Goal: Information Seeking & Learning: Compare options

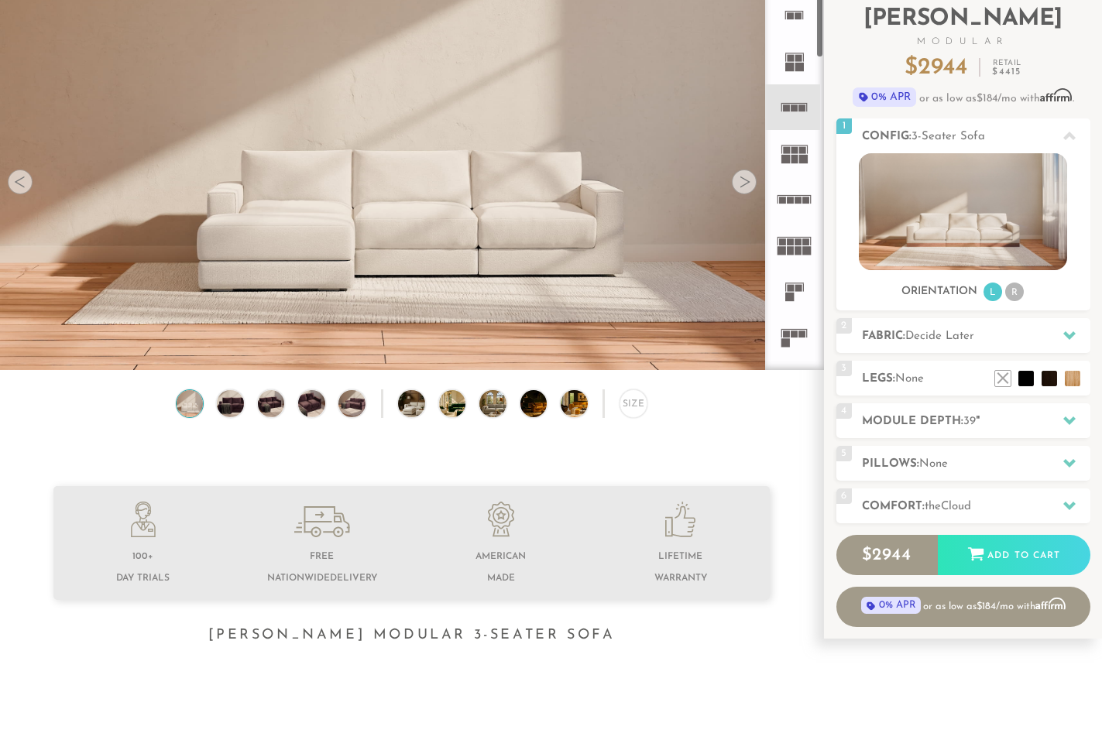
scroll to position [74, 0]
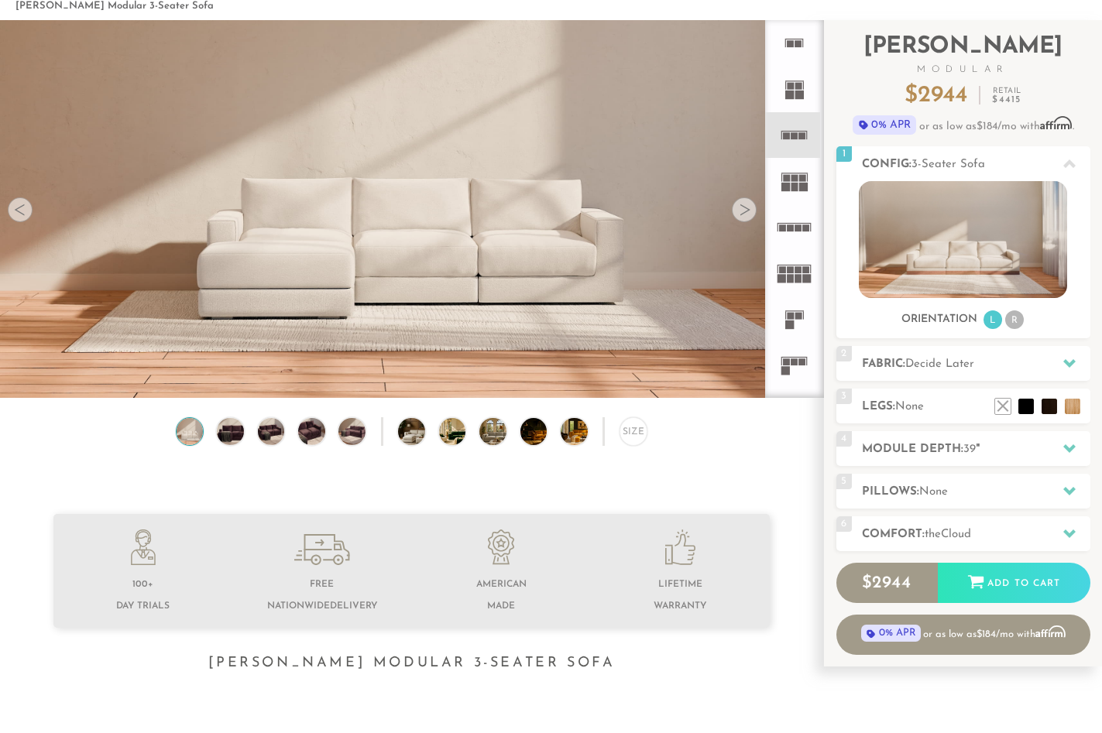
click at [791, 367] on icon at bounding box center [794, 365] width 46 height 46
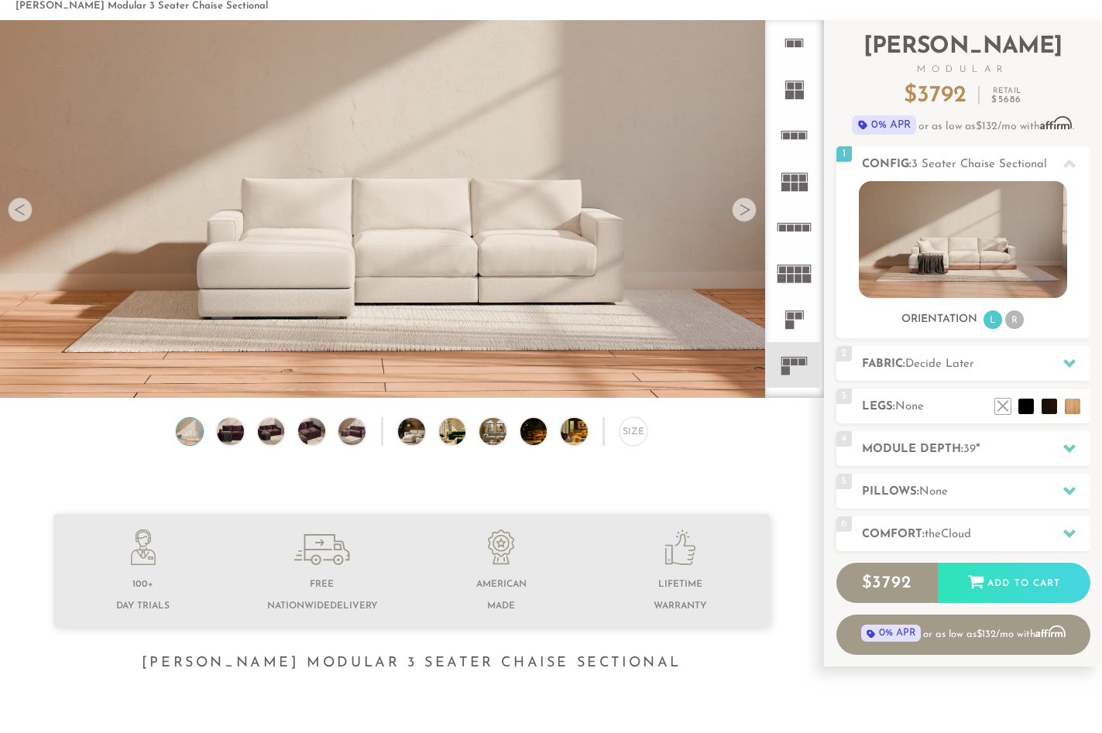
click at [798, 314] on rect at bounding box center [798, 316] width 7 height 7
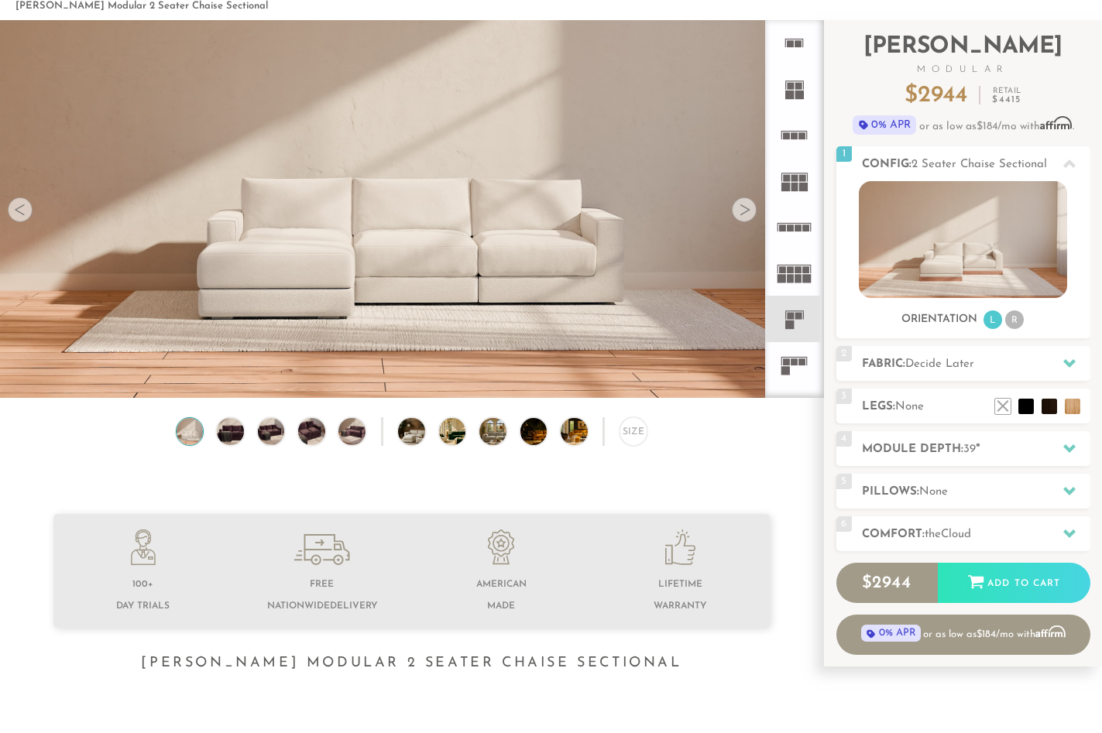
click at [806, 262] on icon at bounding box center [794, 273] width 46 height 46
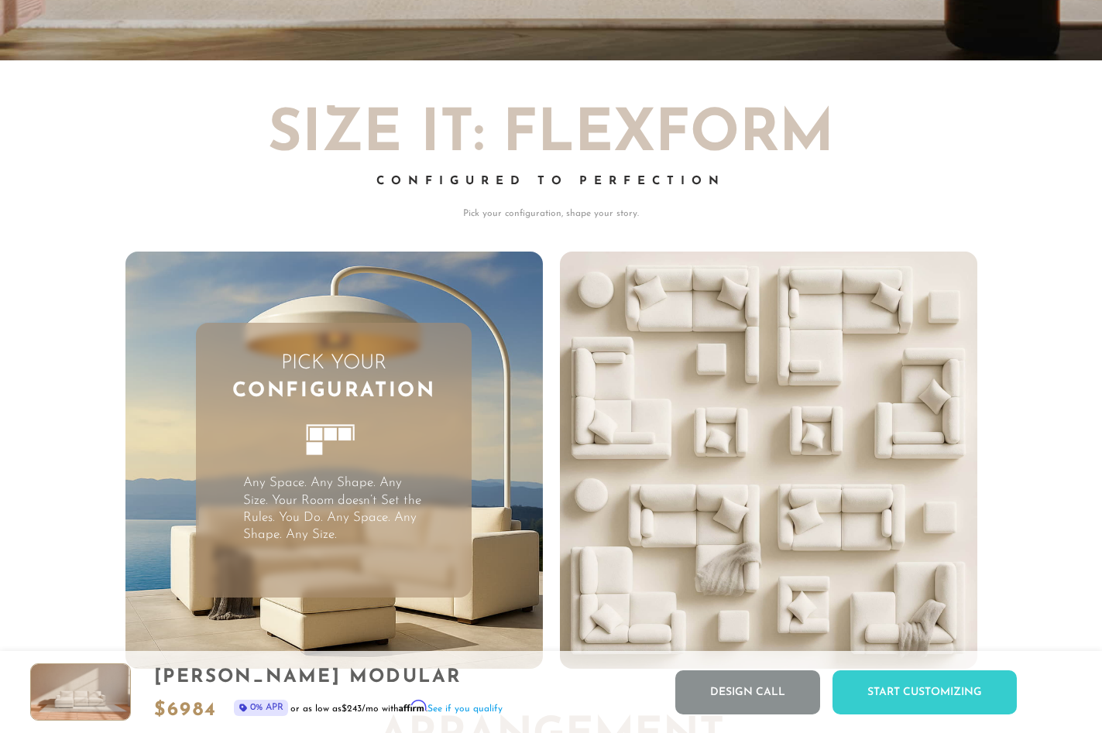
scroll to position [3530, 0]
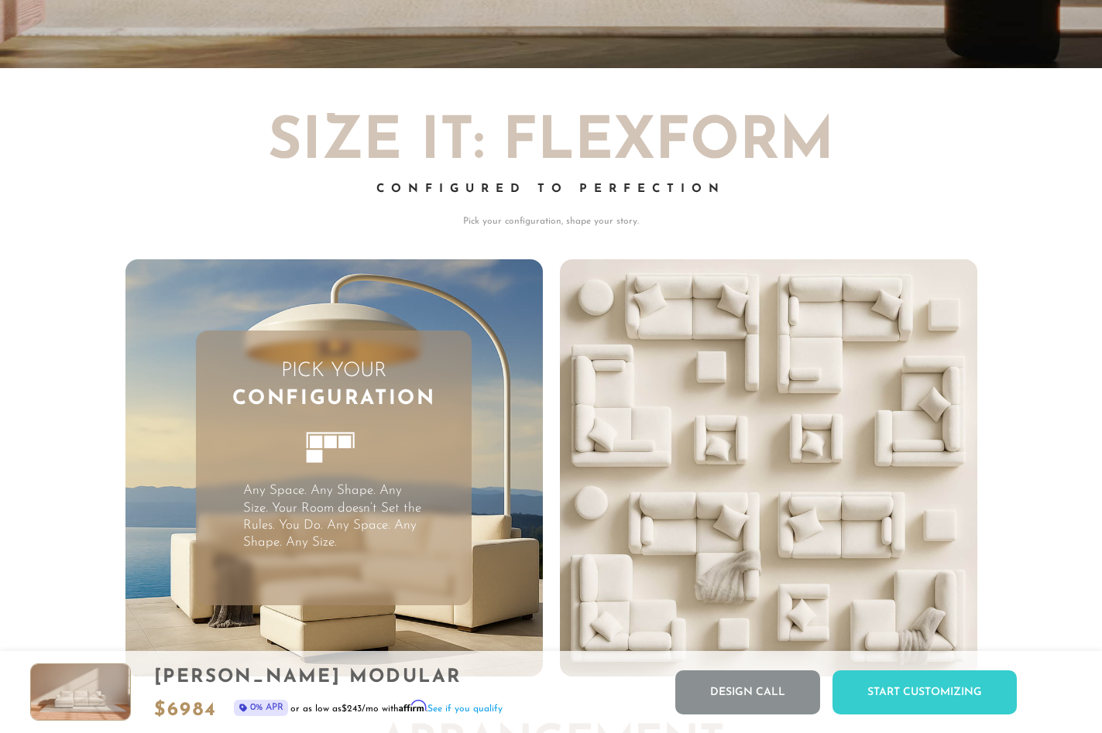
click at [393, 456] on div "Pick Your Configuration Any Space. Any Shape. Any Size. Your Room doesn’t Set t…" at bounding box center [334, 469] width 276 height 276
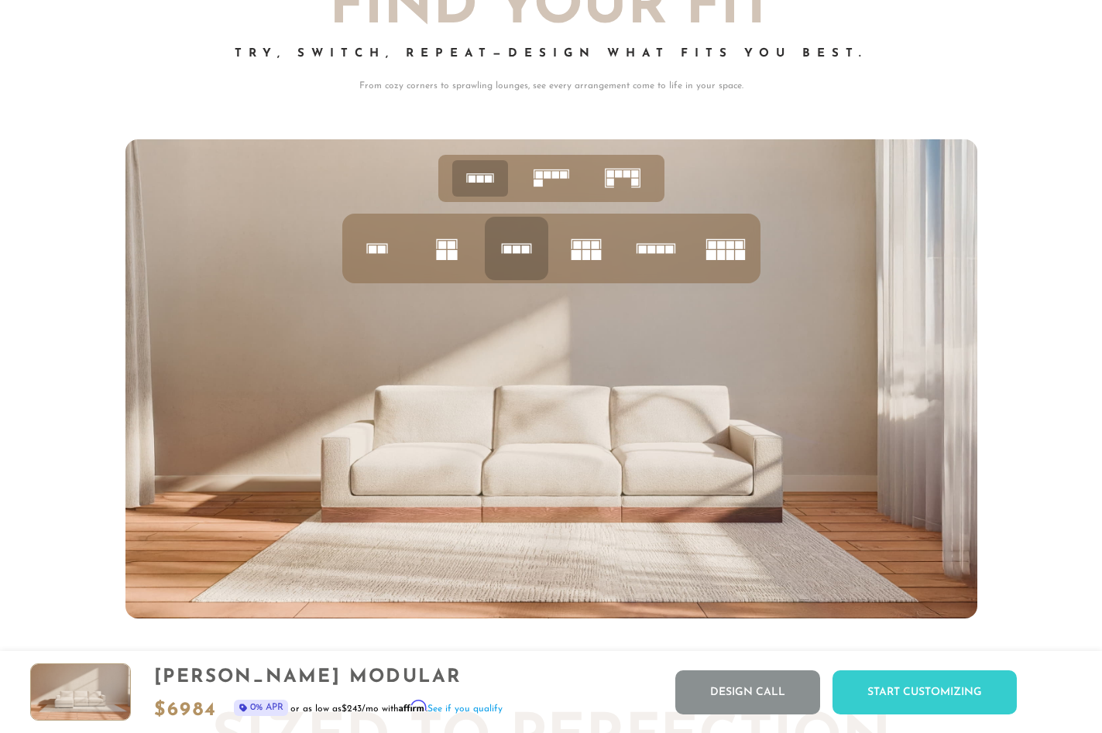
scroll to position [5864, 0]
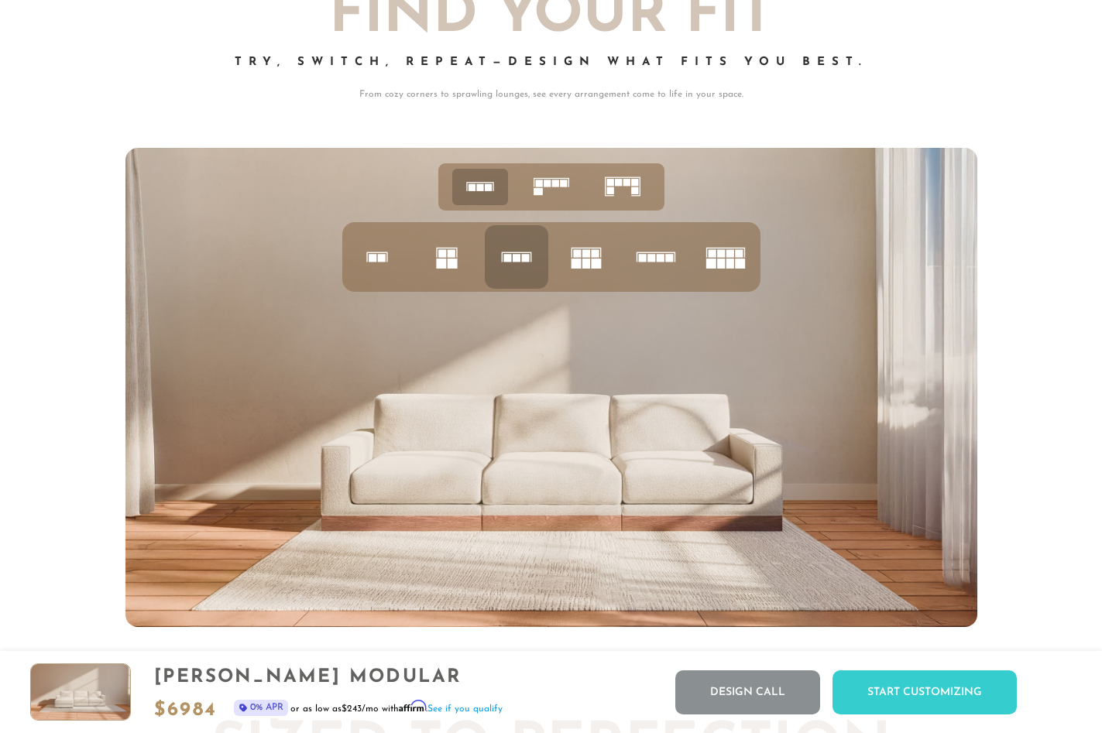
click at [621, 187] on rect at bounding box center [618, 183] width 7 height 7
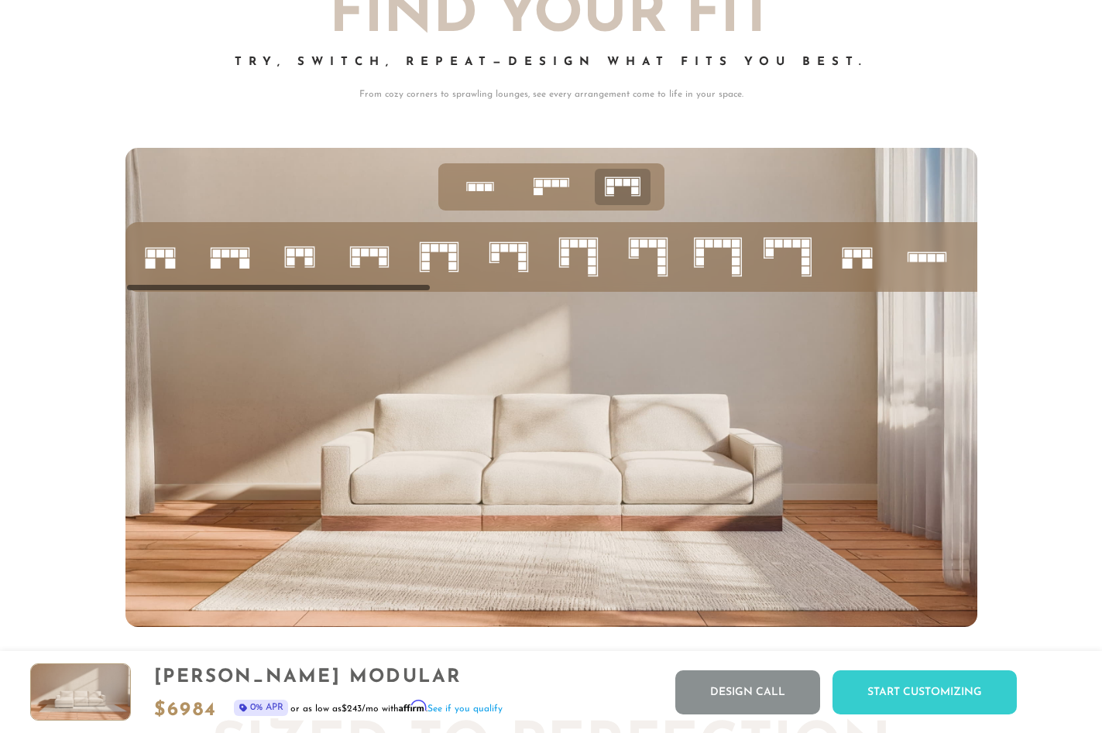
click at [587, 259] on icon at bounding box center [578, 257] width 53 height 53
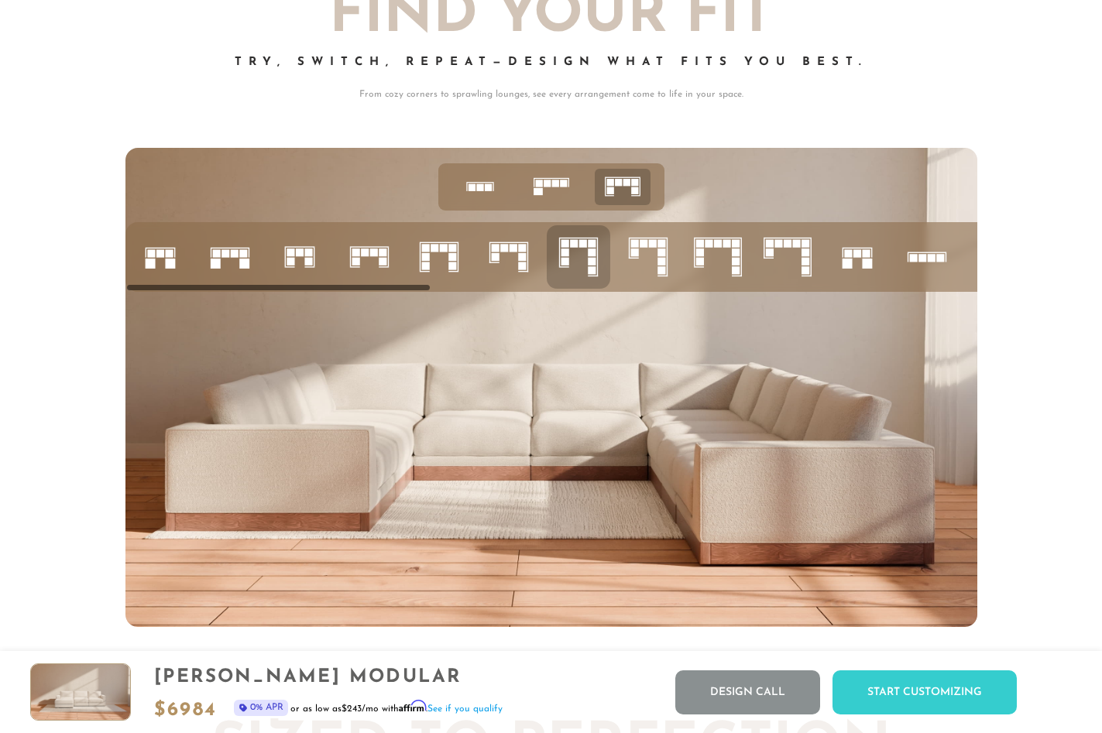
click at [507, 252] on rect at bounding box center [504, 248] width 8 height 8
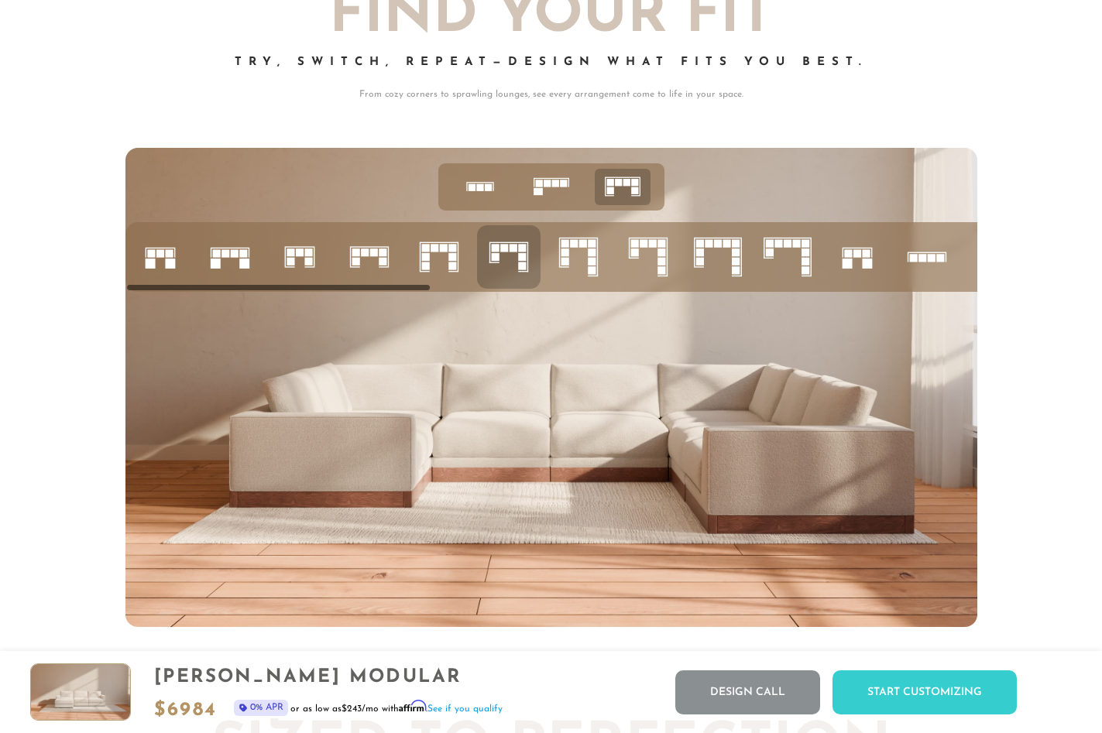
click at [443, 266] on icon at bounding box center [439, 257] width 53 height 53
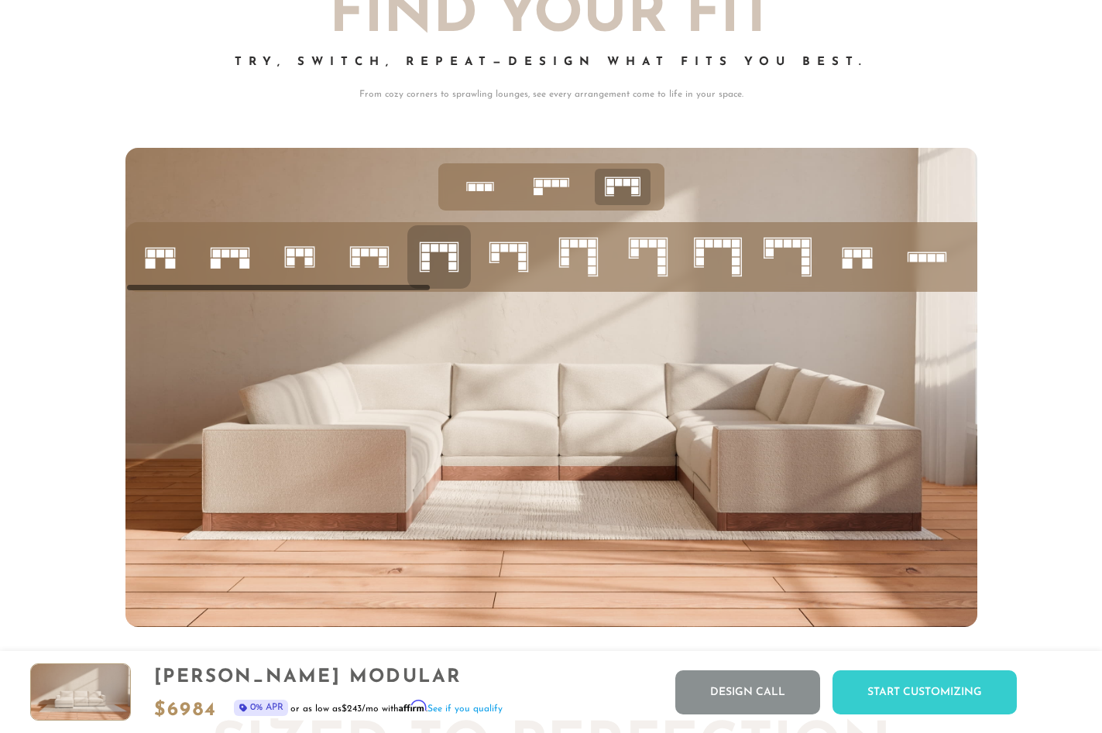
click at [372, 266] on icon at bounding box center [369, 257] width 53 height 53
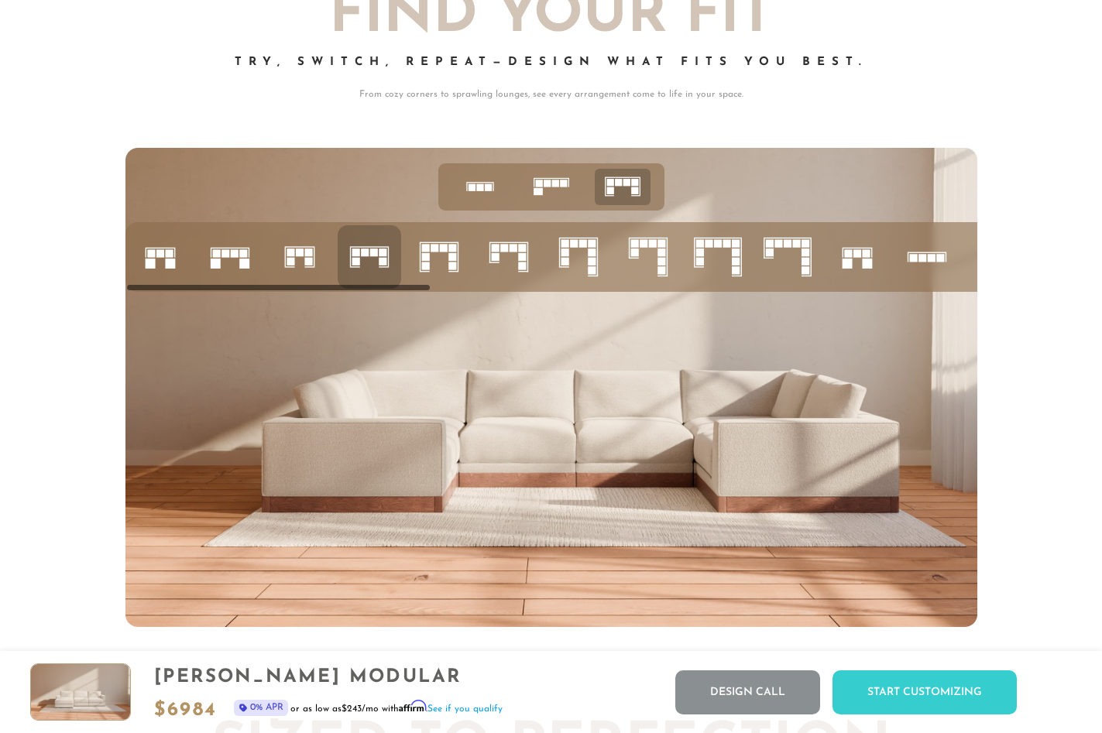
click at [544, 197] on icon at bounding box center [551, 187] width 48 height 48
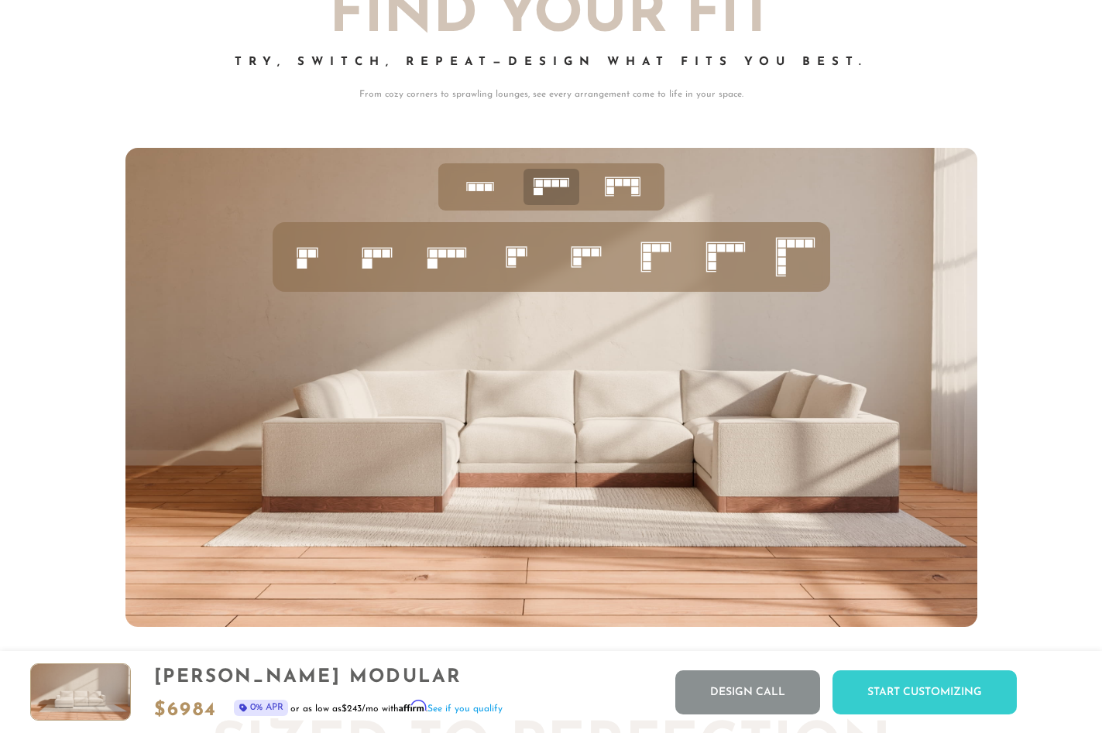
click at [469, 191] on rect at bounding box center [471, 187] width 7 height 7
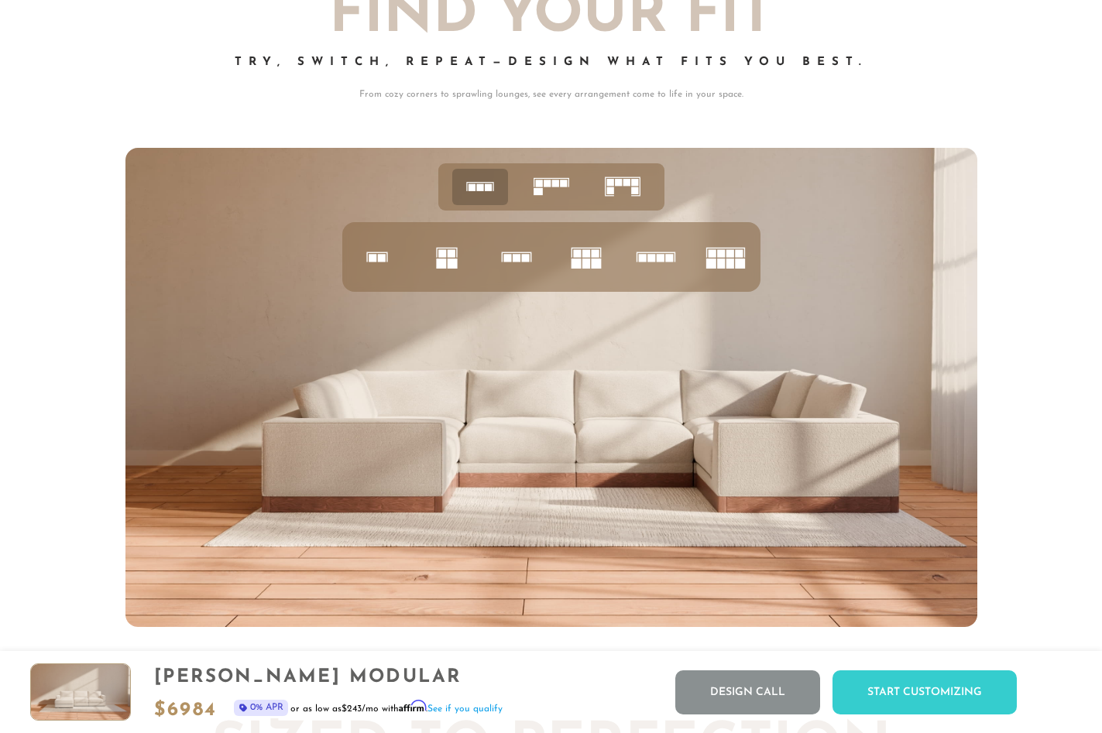
click at [547, 187] on rect at bounding box center [547, 183] width 7 height 7
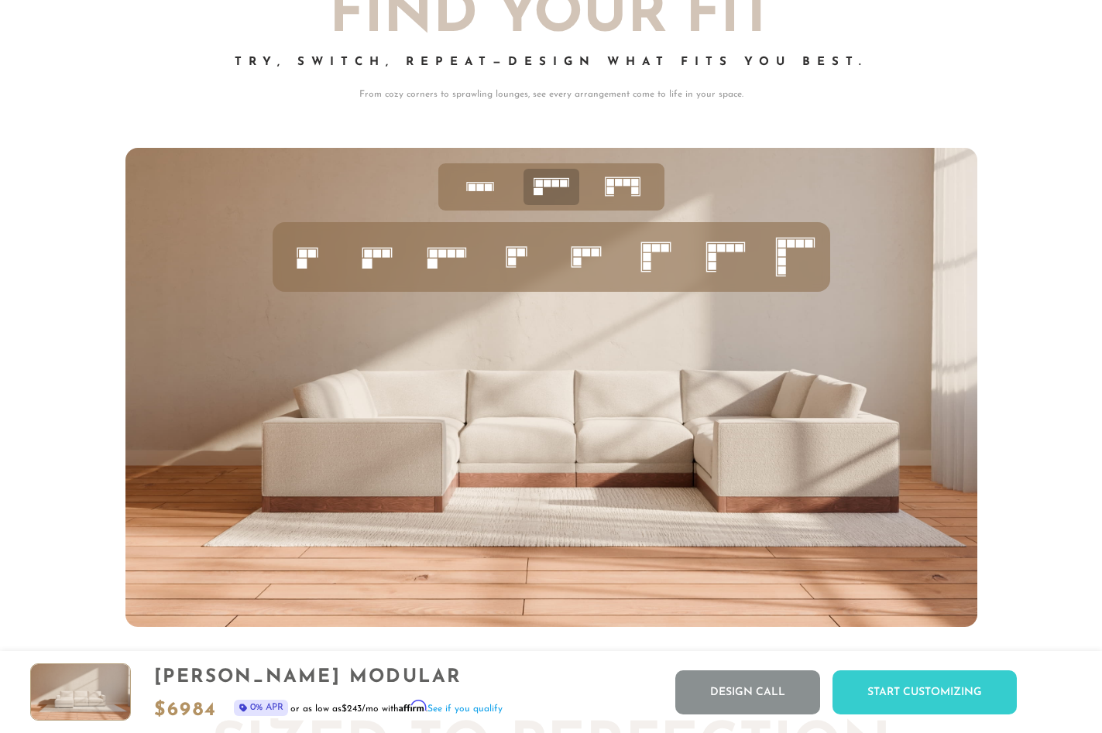
click at [729, 266] on icon at bounding box center [725, 257] width 53 height 53
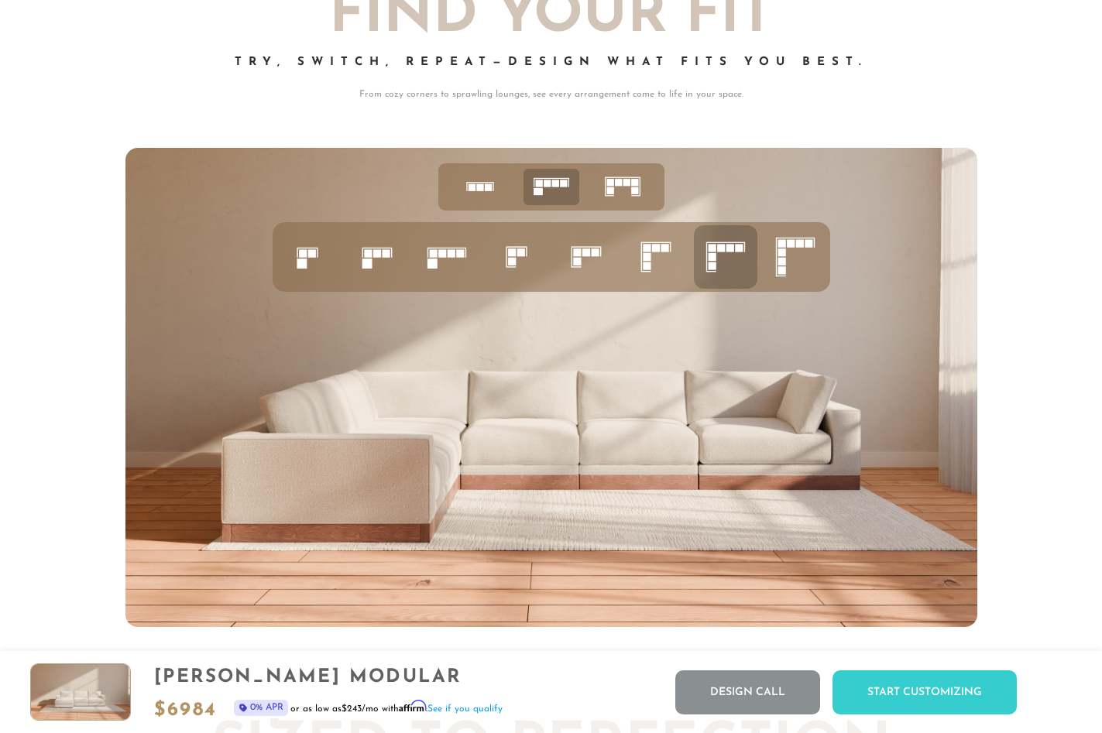
click at [657, 259] on icon at bounding box center [655, 257] width 53 height 53
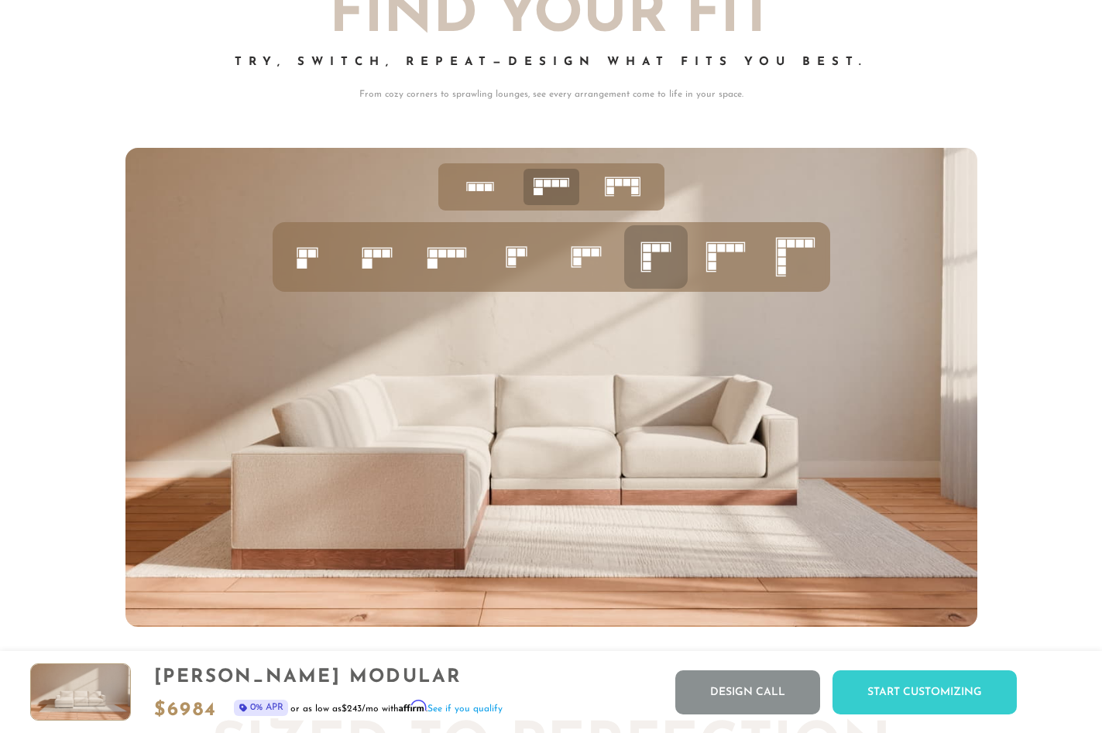
click at [738, 252] on rect at bounding box center [739, 248] width 8 height 8
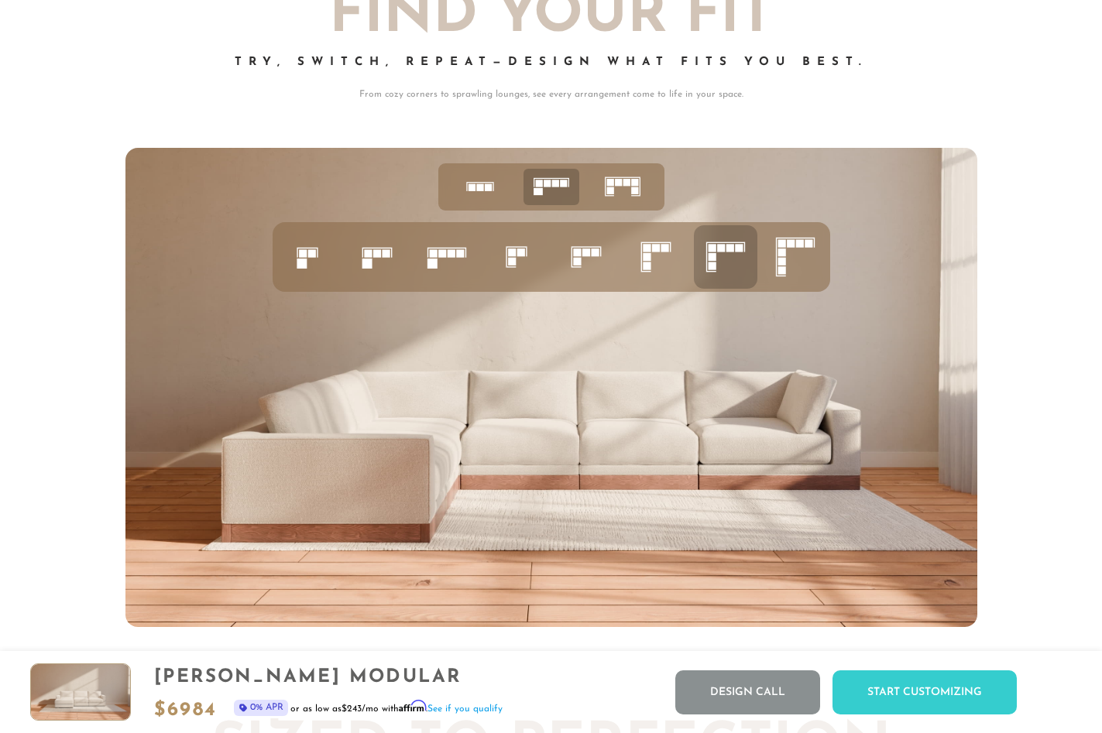
click at [788, 254] on icon at bounding box center [795, 257] width 53 height 53
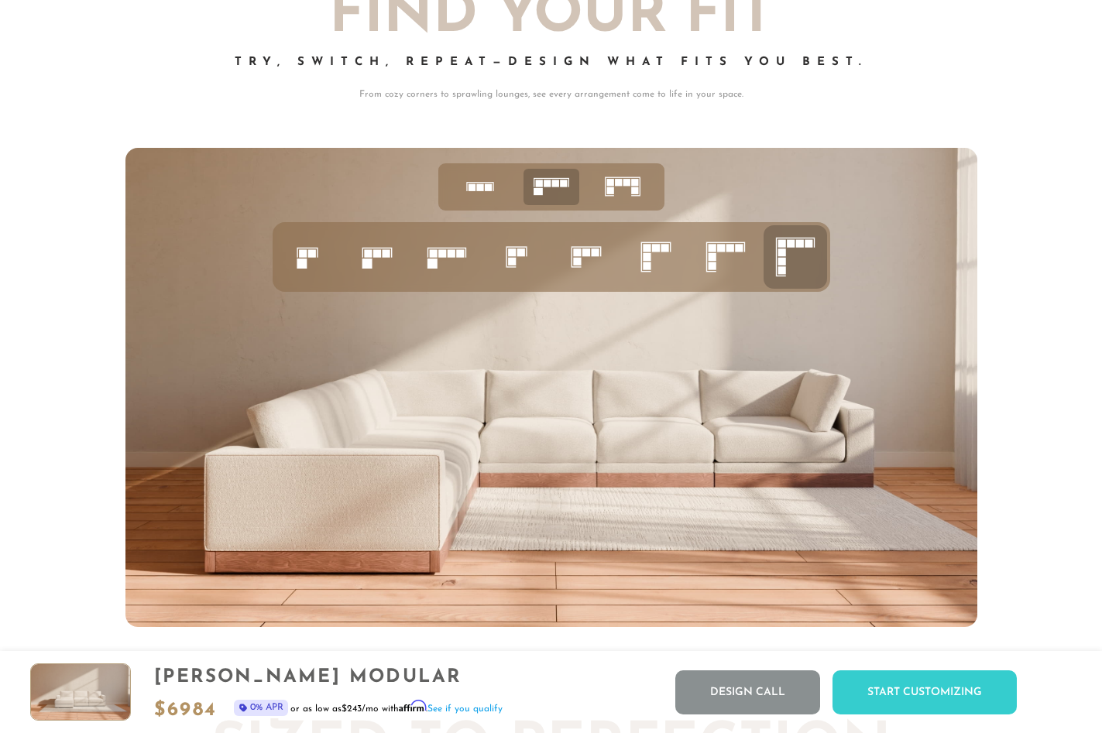
click at [713, 252] on rect at bounding box center [712, 248] width 8 height 8
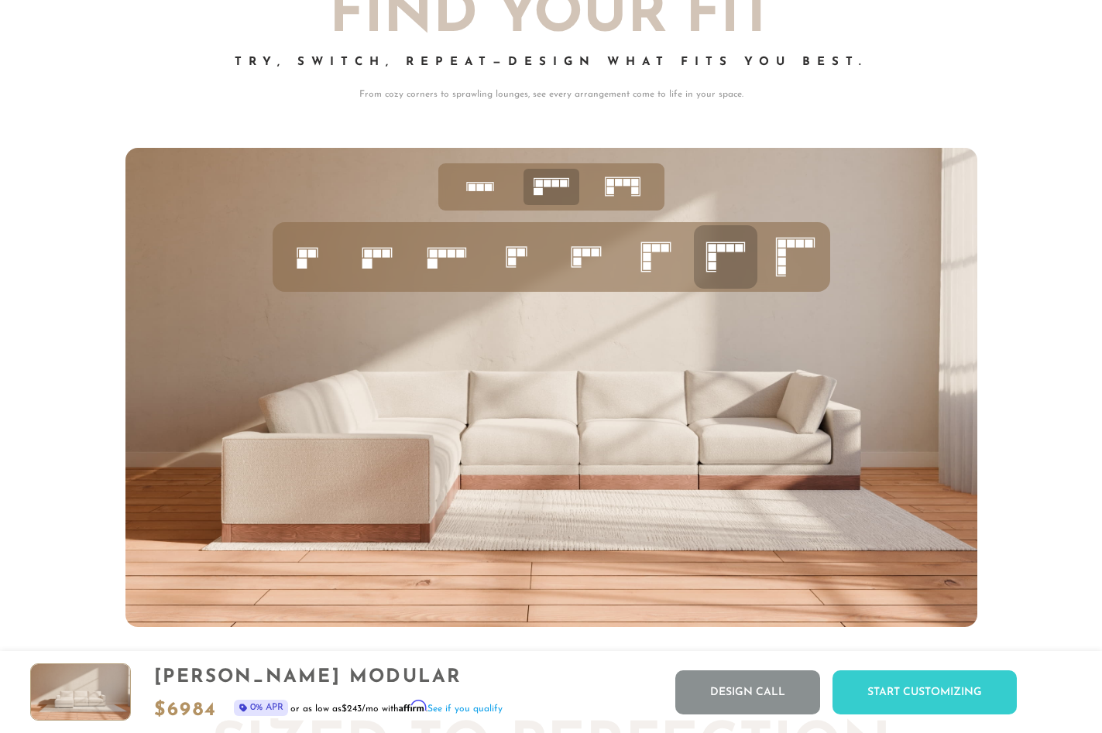
click at [652, 252] on rect at bounding box center [655, 248] width 8 height 8
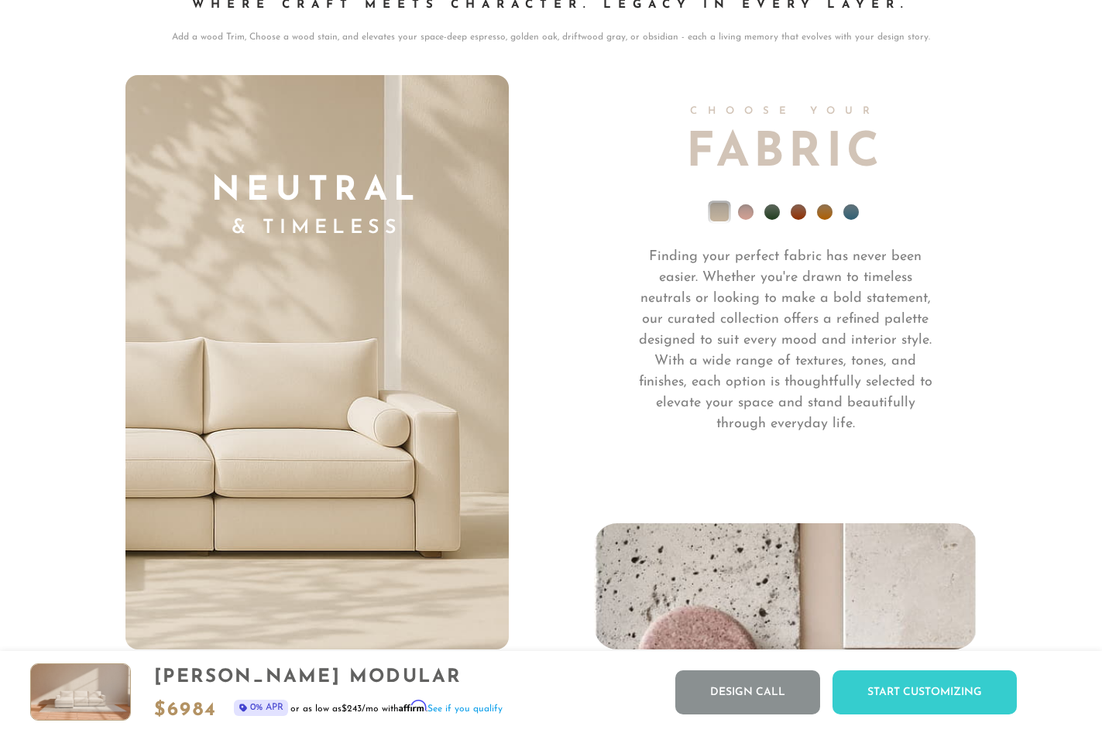
scroll to position [10630, 0]
click at [747, 219] on li at bounding box center [745, 212] width 15 height 15
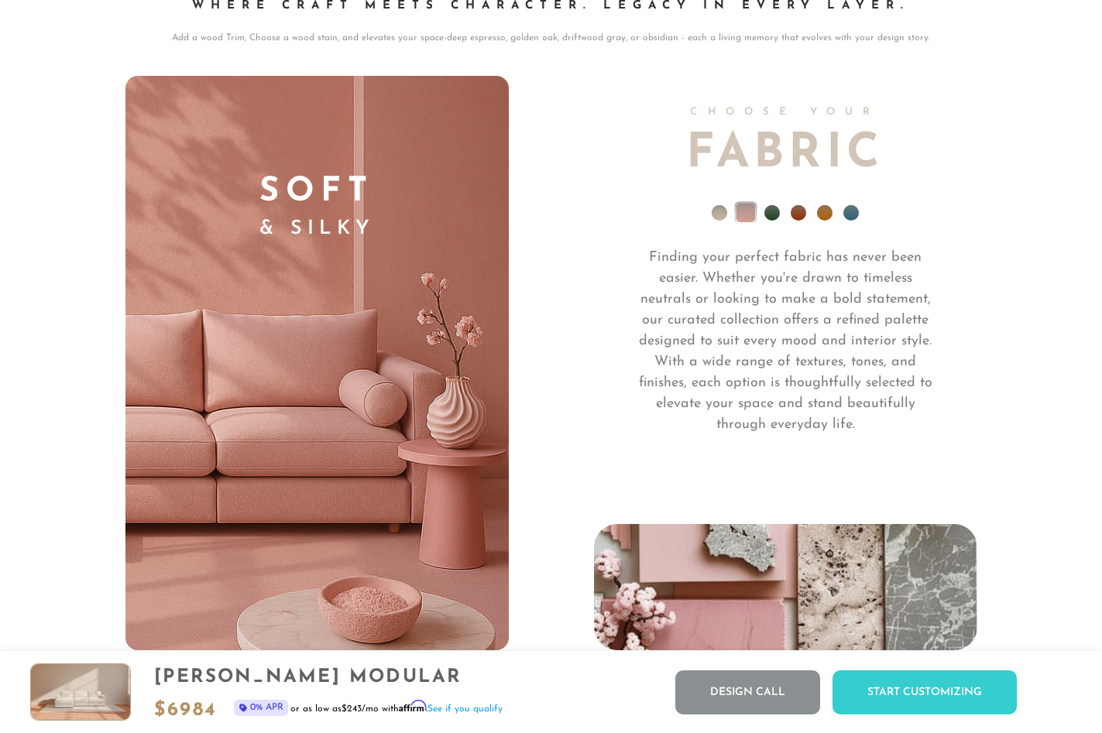
click at [781, 218] on ul at bounding box center [785, 217] width 383 height 62
click at [774, 220] on li at bounding box center [771, 212] width 15 height 15
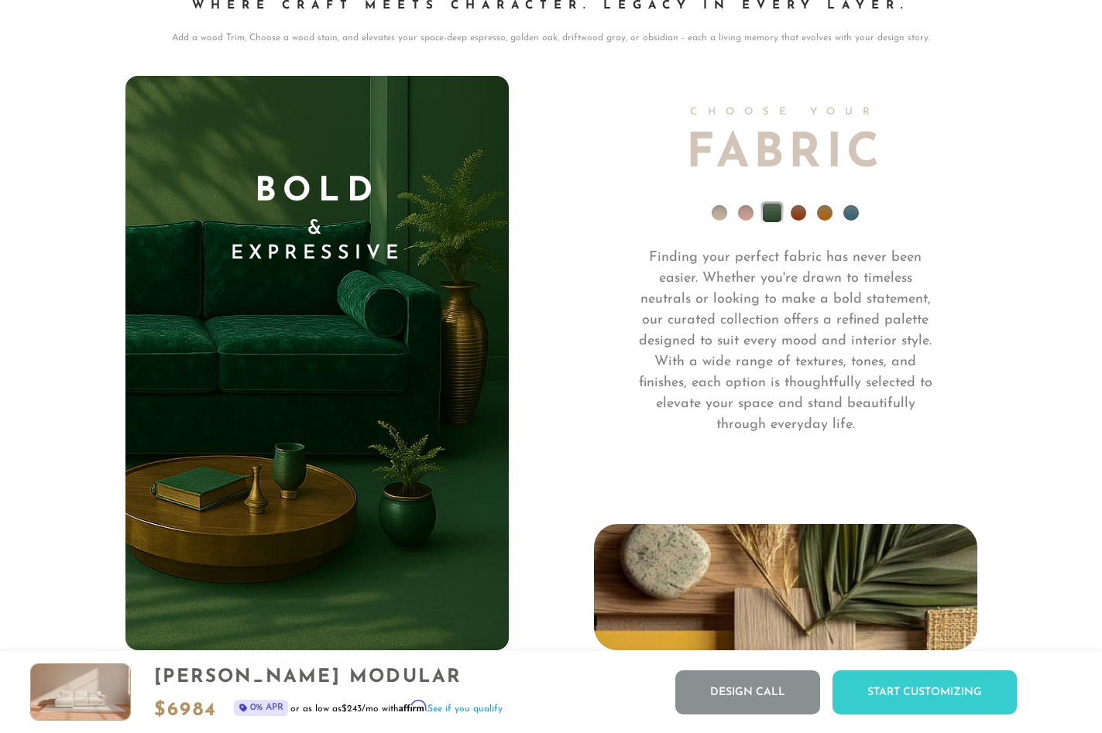
click at [722, 221] on li at bounding box center [719, 212] width 15 height 15
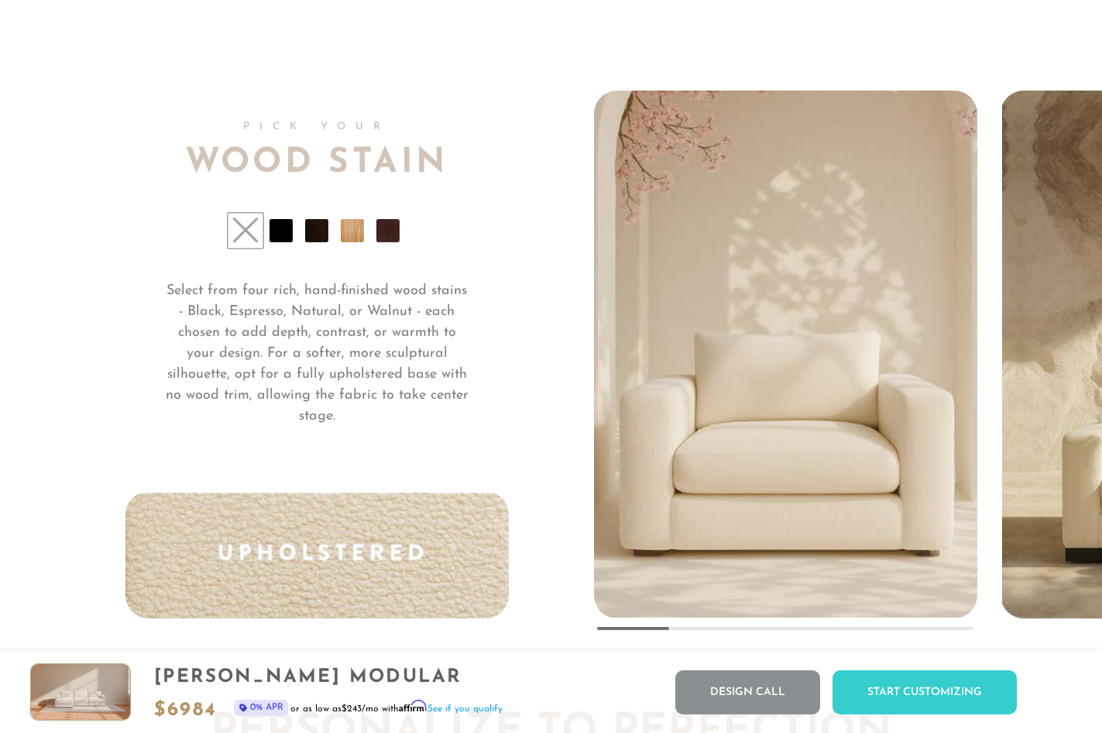
scroll to position [11274, 0]
